Goal: Task Accomplishment & Management: Manage account settings

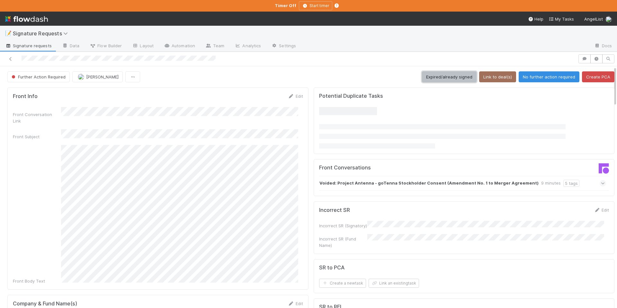
click at [449, 75] on button "Expired/already signed" at bounding box center [449, 76] width 55 height 11
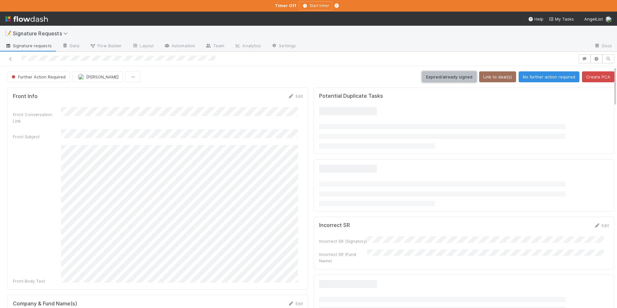
click at [454, 73] on button "Expired/already signed" at bounding box center [449, 76] width 55 height 11
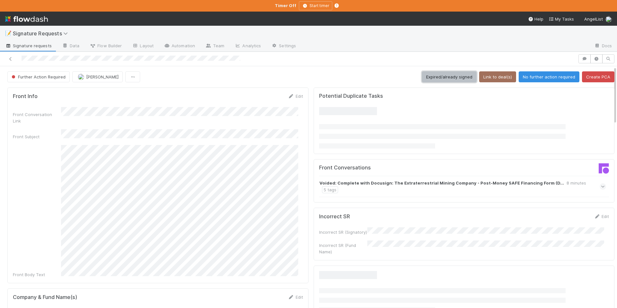
click at [451, 79] on button "Expired/already signed" at bounding box center [449, 76] width 55 height 11
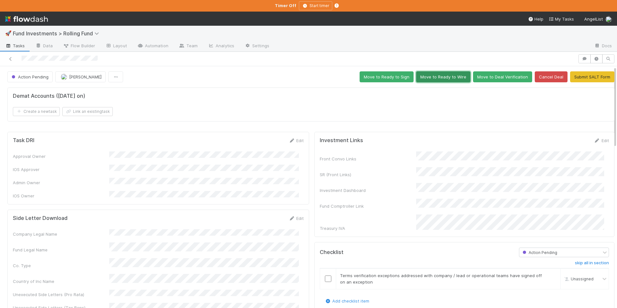
click at [440, 81] on button "Move to Ready to Wire" at bounding box center [443, 76] width 54 height 11
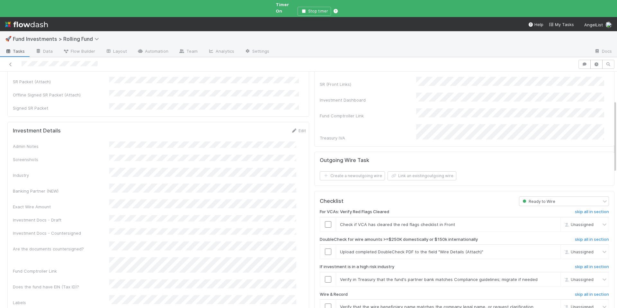
scroll to position [183, 0]
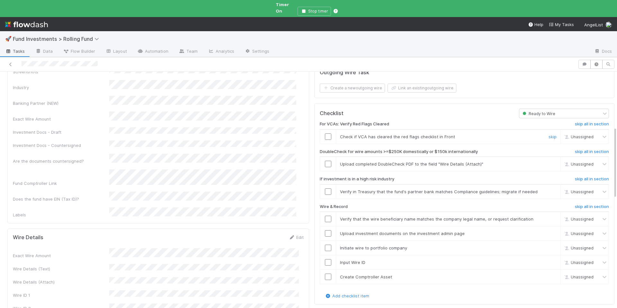
click at [320, 129] on td at bounding box center [328, 136] width 16 height 14
click at [325, 133] on input "checkbox" at bounding box center [328, 136] width 6 height 6
click at [569, 134] on span "[PERSON_NAME]" at bounding box center [584, 136] width 31 height 5
type input "sam"
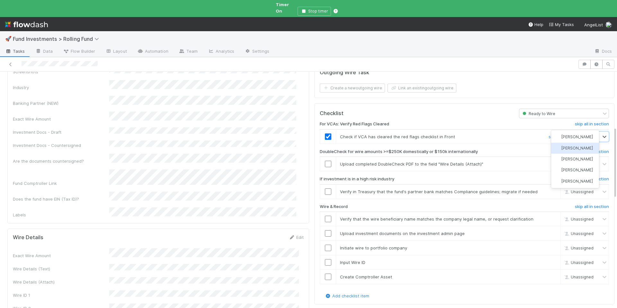
click at [571, 150] on span "Sam Josephson" at bounding box center [576, 148] width 31 height 5
click at [548, 161] on link "skip" at bounding box center [552, 163] width 8 height 5
click at [325, 188] on input "checkbox" at bounding box center [328, 191] width 6 height 6
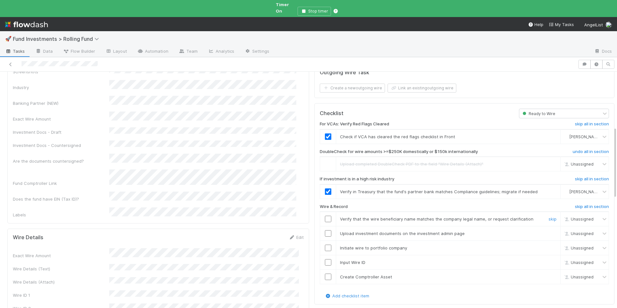
click at [325, 216] on input "checkbox" at bounding box center [328, 219] width 6 height 6
click at [325, 230] on input "checkbox" at bounding box center [328, 233] width 6 height 6
click at [325, 244] on input "checkbox" at bounding box center [328, 247] width 6 height 6
click at [325, 259] on input "checkbox" at bounding box center [328, 262] width 6 height 6
click at [325, 273] on input "checkbox" at bounding box center [328, 276] width 6 height 6
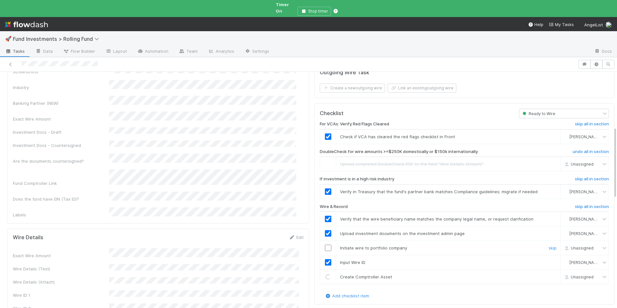
click at [325, 244] on input "checkbox" at bounding box center [328, 247] width 6 height 6
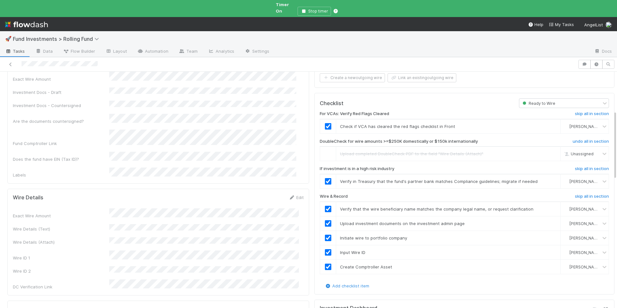
scroll to position [2, 0]
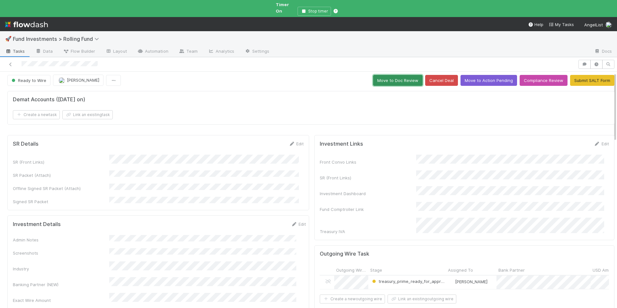
click at [373, 75] on button "Move to Doc Review" at bounding box center [397, 80] width 49 height 11
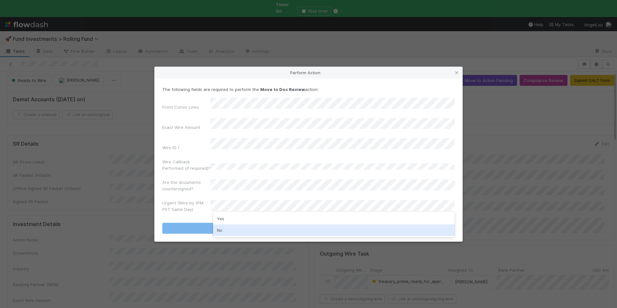
drag, startPoint x: 238, startPoint y: 228, endPoint x: 289, endPoint y: 224, distance: 51.2
click at [238, 228] on div "No" at bounding box center [334, 230] width 242 height 12
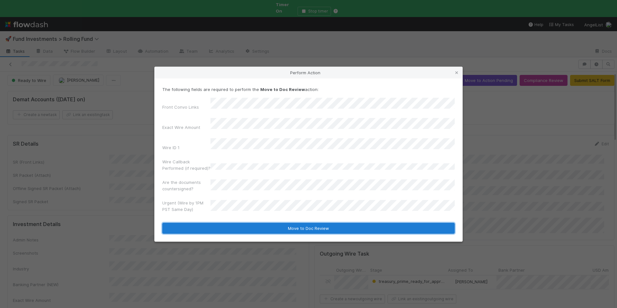
click at [298, 223] on button "Move to Doc Review" at bounding box center [308, 228] width 292 height 11
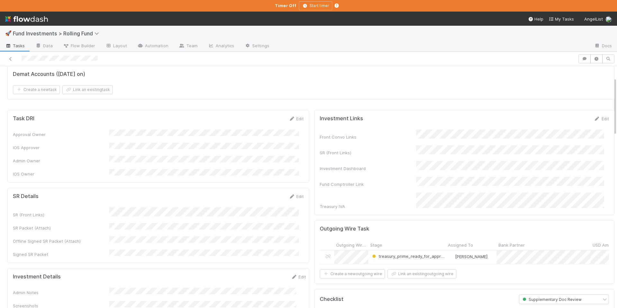
scroll to position [0, 0]
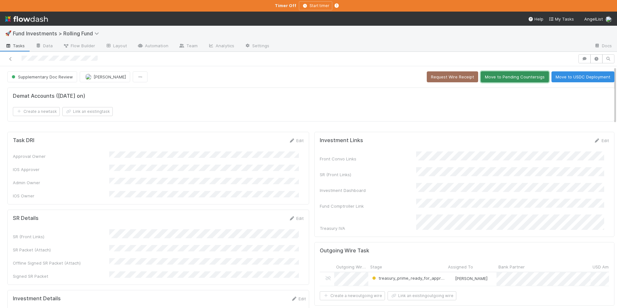
click at [508, 76] on button "Move to Pending Countersigs" at bounding box center [515, 76] width 68 height 11
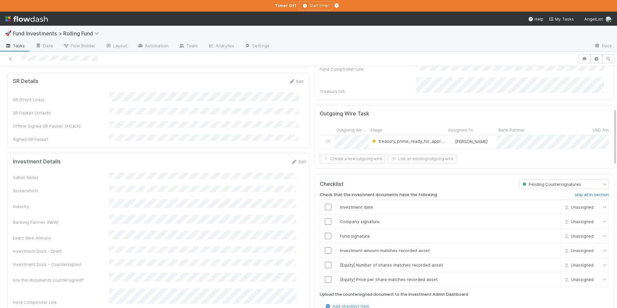
scroll to position [231, 0]
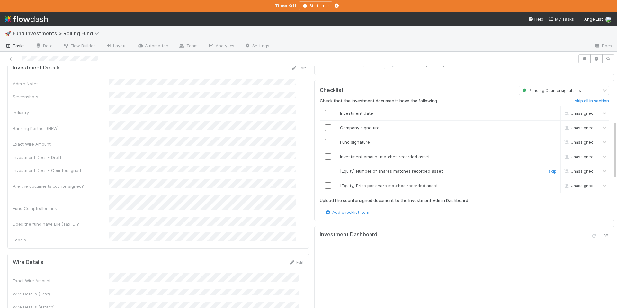
click at [548, 168] on link "skip" at bounding box center [552, 170] width 8 height 5
click at [548, 183] on link "skip" at bounding box center [552, 185] width 8 height 5
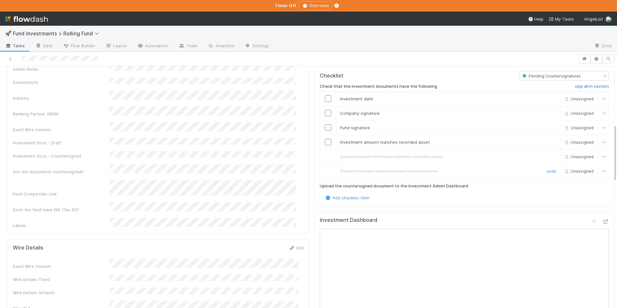
scroll to position [246, 0]
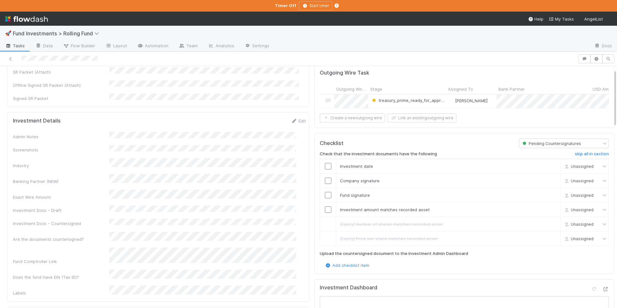
scroll to position [213, 0]
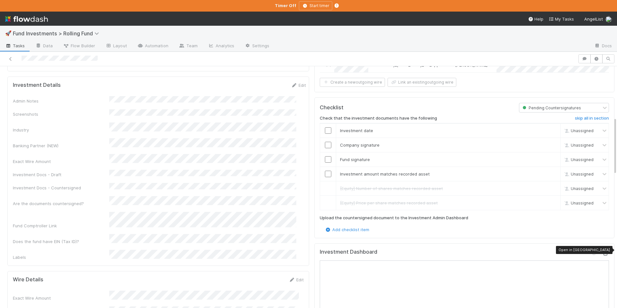
click at [602, 251] on icon at bounding box center [605, 253] width 6 height 4
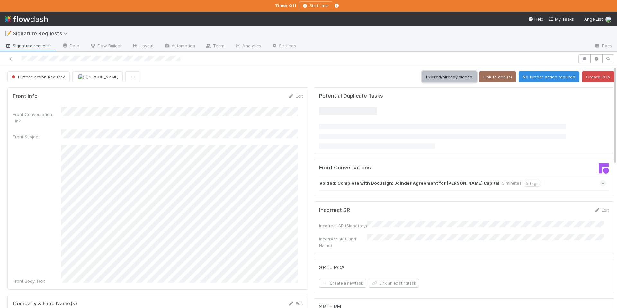
click at [446, 75] on button "Expired/already signed" at bounding box center [449, 76] width 55 height 11
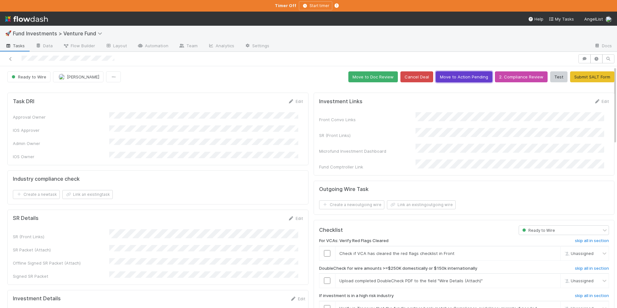
click at [442, 74] on button "Move to Action Pending" at bounding box center [464, 76] width 57 height 11
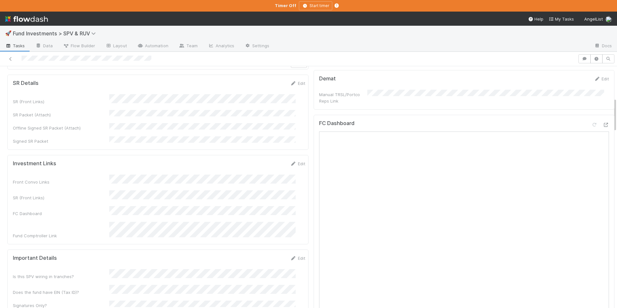
scroll to position [220, 0]
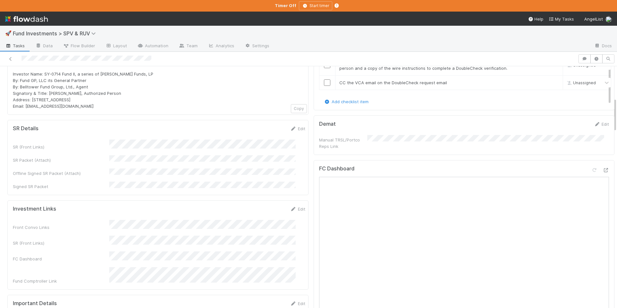
click at [596, 165] on div "FC Dashboard" at bounding box center [464, 171] width 290 height 12
click at [602, 168] on icon at bounding box center [605, 170] width 6 height 4
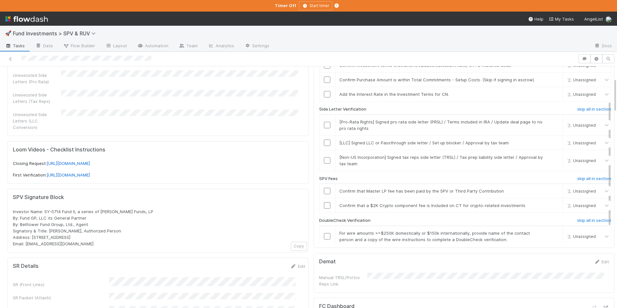
scroll to position [0, 0]
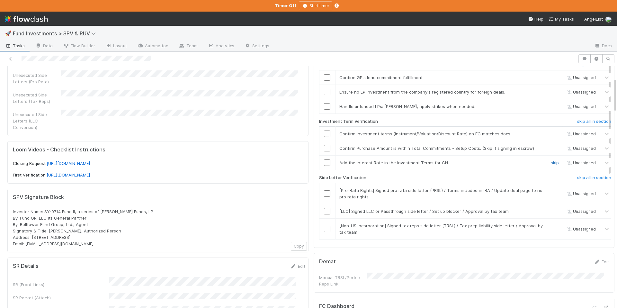
click at [551, 161] on link "skip" at bounding box center [555, 162] width 8 height 5
click at [577, 176] on h6 "skip all in section" at bounding box center [594, 177] width 34 height 5
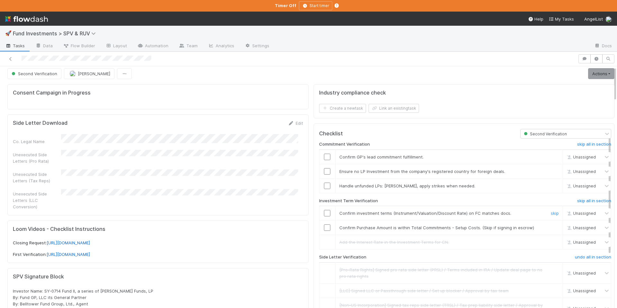
click at [324, 213] on input "checkbox" at bounding box center [327, 213] width 6 height 6
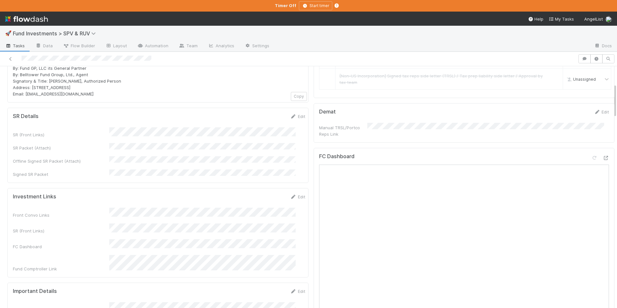
scroll to position [42, 0]
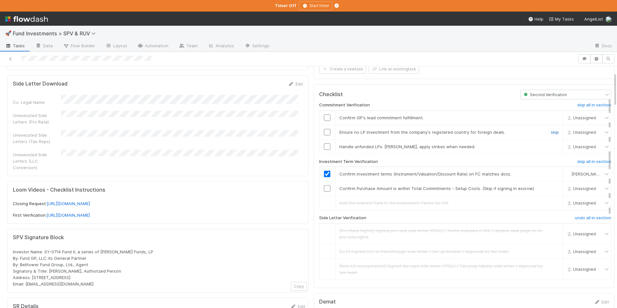
click at [551, 132] on link "skip" at bounding box center [555, 131] width 8 height 5
click at [551, 146] on link "skip" at bounding box center [555, 146] width 8 height 5
click at [324, 115] on input "checkbox" at bounding box center [327, 117] width 6 height 6
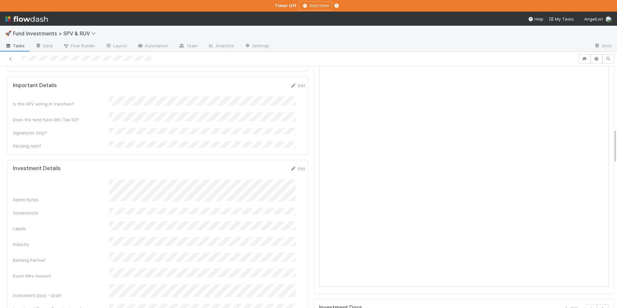
scroll to position [102, 0]
drag, startPoint x: 293, startPoint y: 143, endPoint x: 296, endPoint y: 145, distance: 4.5
click at [292, 166] on link "Edit" at bounding box center [297, 168] width 15 height 5
click at [263, 165] on button "Save" at bounding box center [271, 170] width 18 height 11
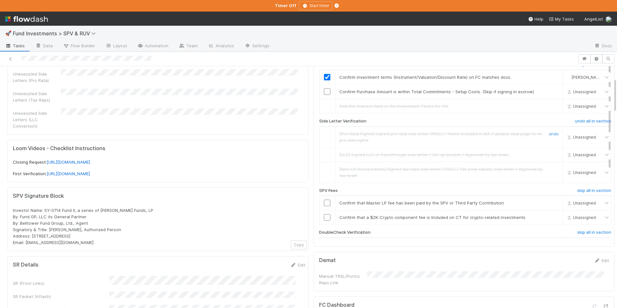
scroll to position [3, 0]
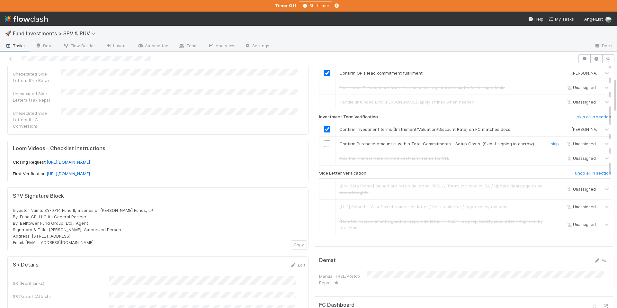
click at [324, 142] on input "checkbox" at bounding box center [327, 143] width 6 height 6
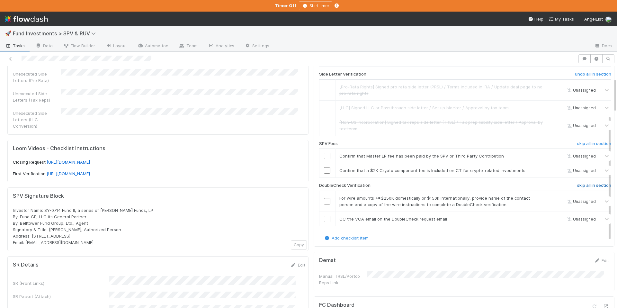
click at [577, 186] on h6 "skip all in section" at bounding box center [594, 185] width 34 height 5
click at [591, 144] on h6 "skip all in section" at bounding box center [594, 143] width 34 height 5
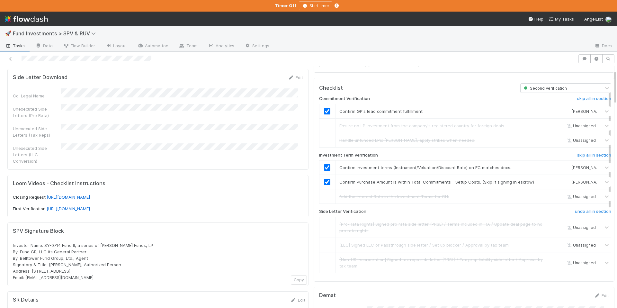
scroll to position [0, 0]
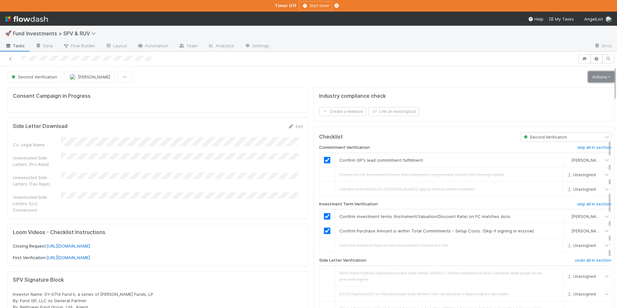
click at [593, 76] on link "Actions" at bounding box center [601, 76] width 26 height 11
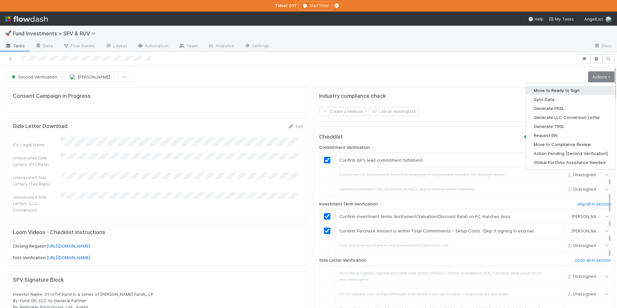
click at [558, 90] on button "Move to Ready to Sign" at bounding box center [570, 90] width 89 height 9
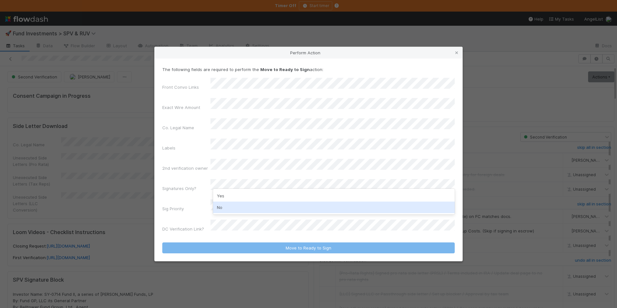
click at [241, 207] on div "No" at bounding box center [334, 207] width 242 height 12
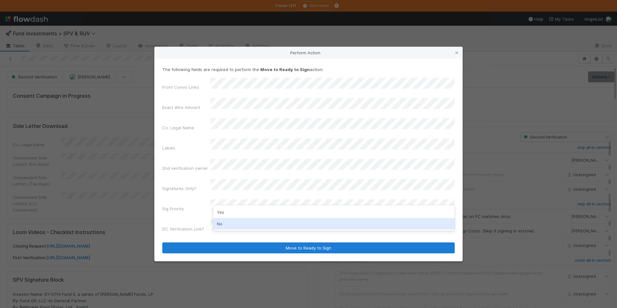
click at [241, 226] on div "No" at bounding box center [334, 224] width 242 height 12
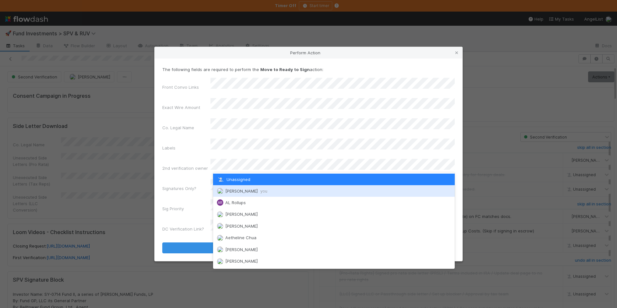
click at [248, 189] on span "Chloe Hammett you" at bounding box center [246, 190] width 42 height 5
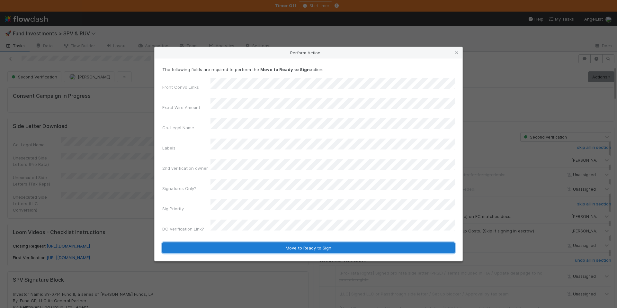
click at [312, 242] on button "Move to Ready to Sign" at bounding box center [308, 247] width 292 height 11
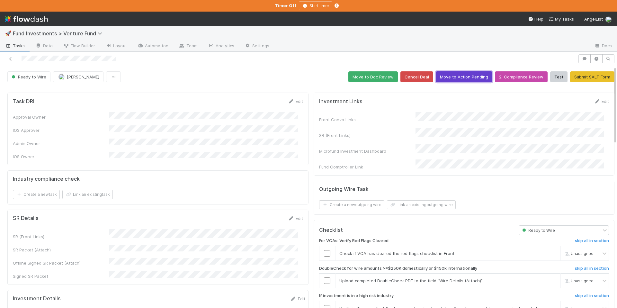
click at [456, 79] on button "Move to Action Pending" at bounding box center [464, 76] width 57 height 11
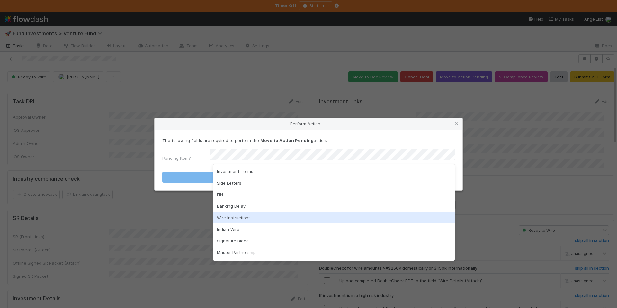
click at [267, 220] on div "Wire Instructions" at bounding box center [334, 218] width 242 height 12
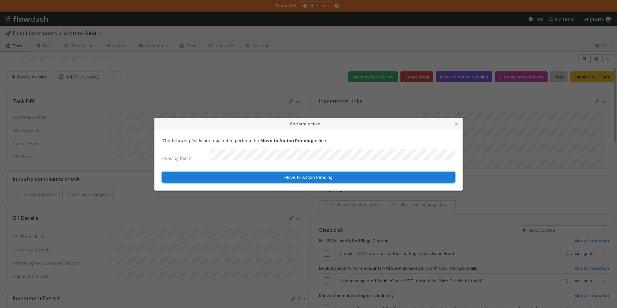
click at [304, 177] on button "Move to Action Pending" at bounding box center [308, 177] width 292 height 11
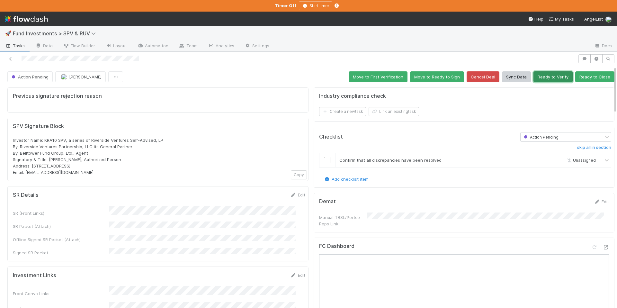
click at [547, 77] on button "Ready to Verify" at bounding box center [552, 76] width 39 height 11
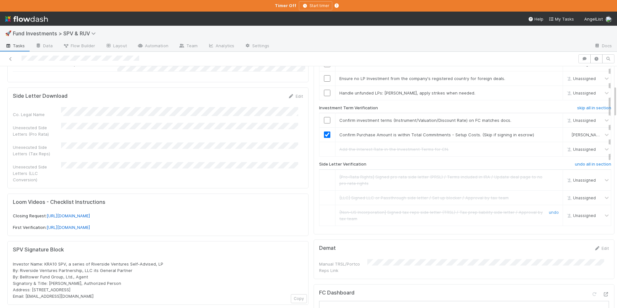
scroll to position [13, 0]
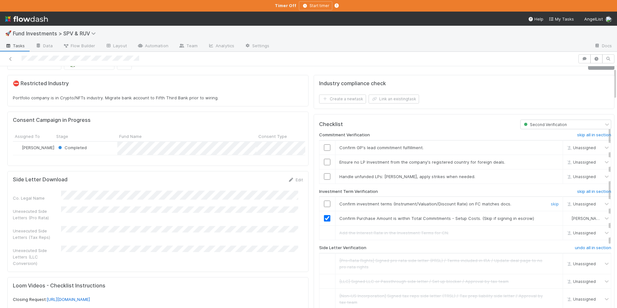
click at [324, 202] on input "checkbox" at bounding box center [327, 203] width 6 height 6
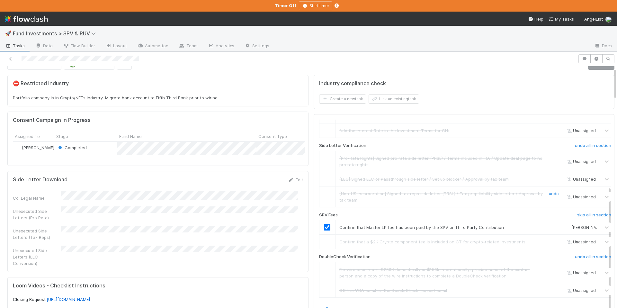
checkbox input "true"
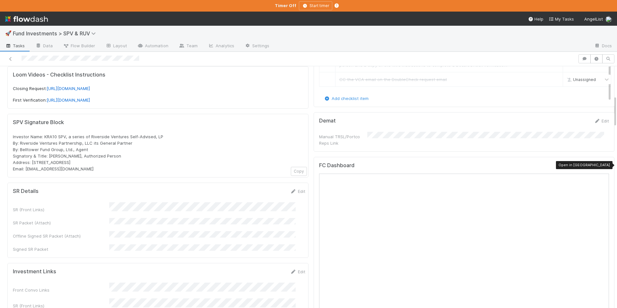
click at [602, 166] on icon at bounding box center [605, 167] width 6 height 4
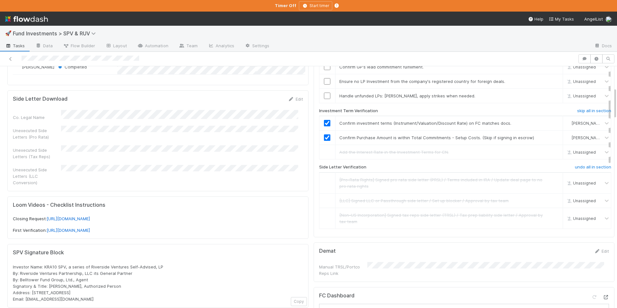
scroll to position [0, 0]
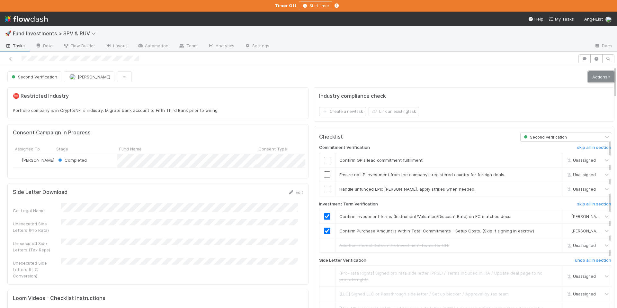
click at [588, 76] on link "Actions" at bounding box center [601, 76] width 26 height 11
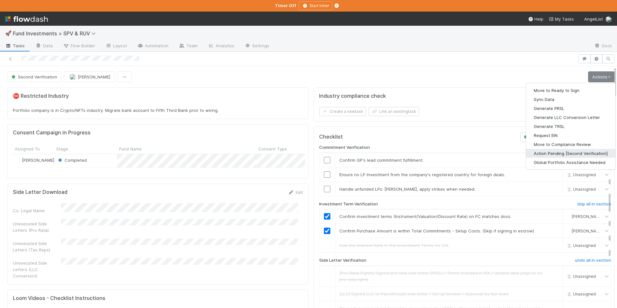
click at [556, 150] on button "Action Pending [Second Verification]" at bounding box center [570, 153] width 89 height 9
